Goal: Information Seeking & Learning: Learn about a topic

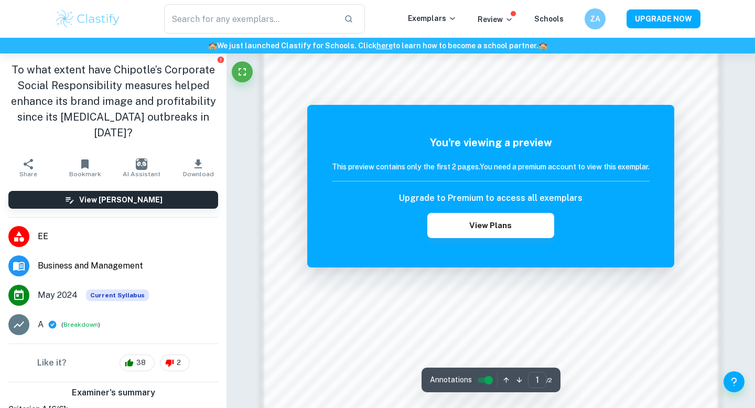
scroll to position [906, 0]
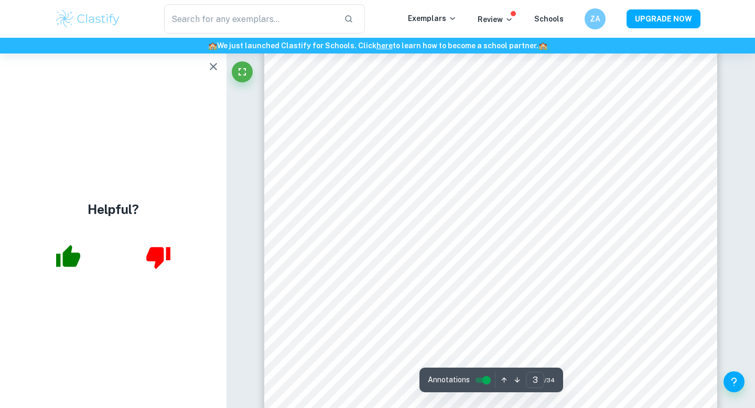
scroll to position [1376, 0]
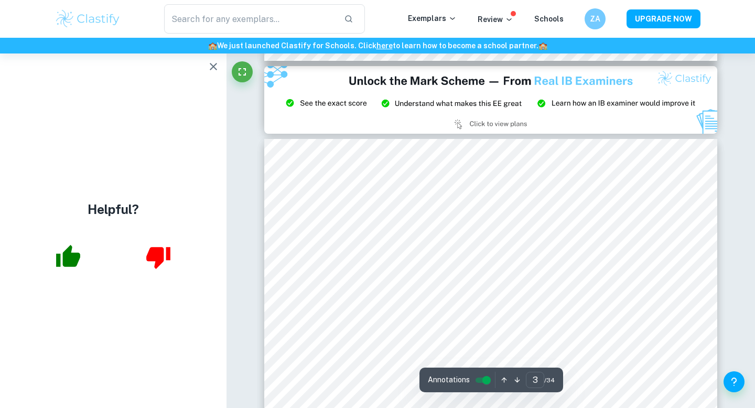
type input "2"
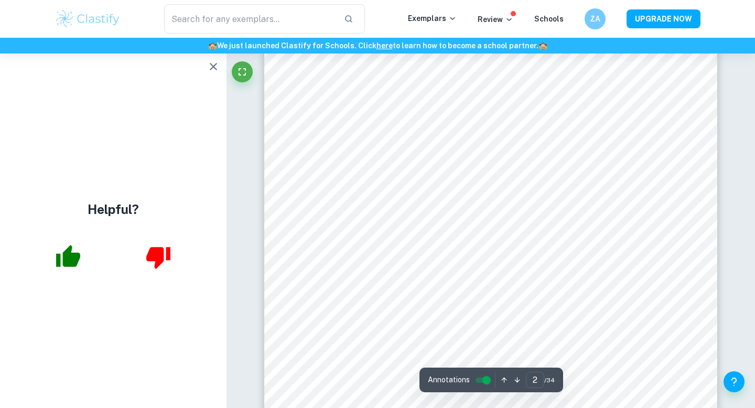
scroll to position [822, 0]
